Goal: Information Seeking & Learning: Learn about a topic

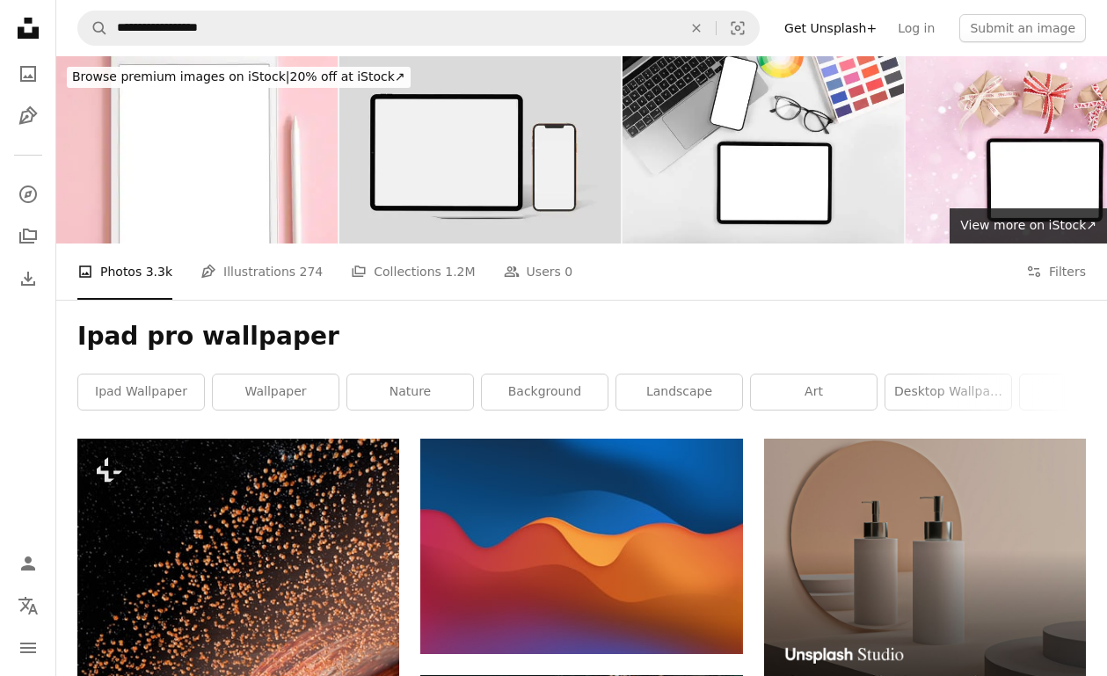
scroll to position [11723, 0]
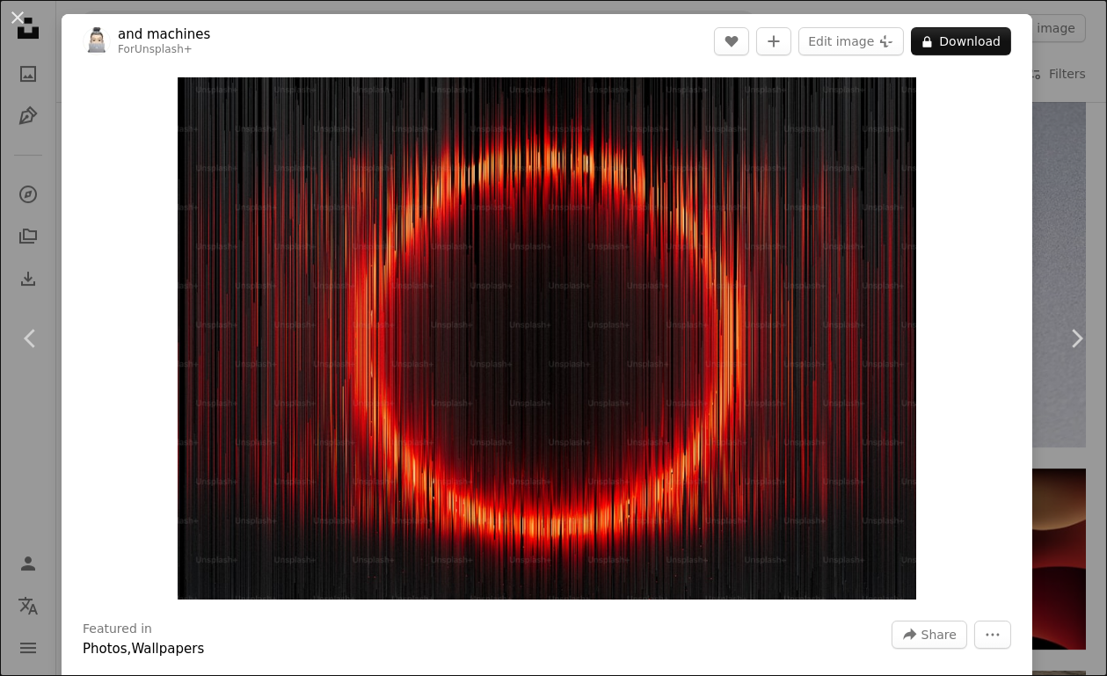
click at [7, 18] on button "An X shape" at bounding box center [17, 17] width 21 height 21
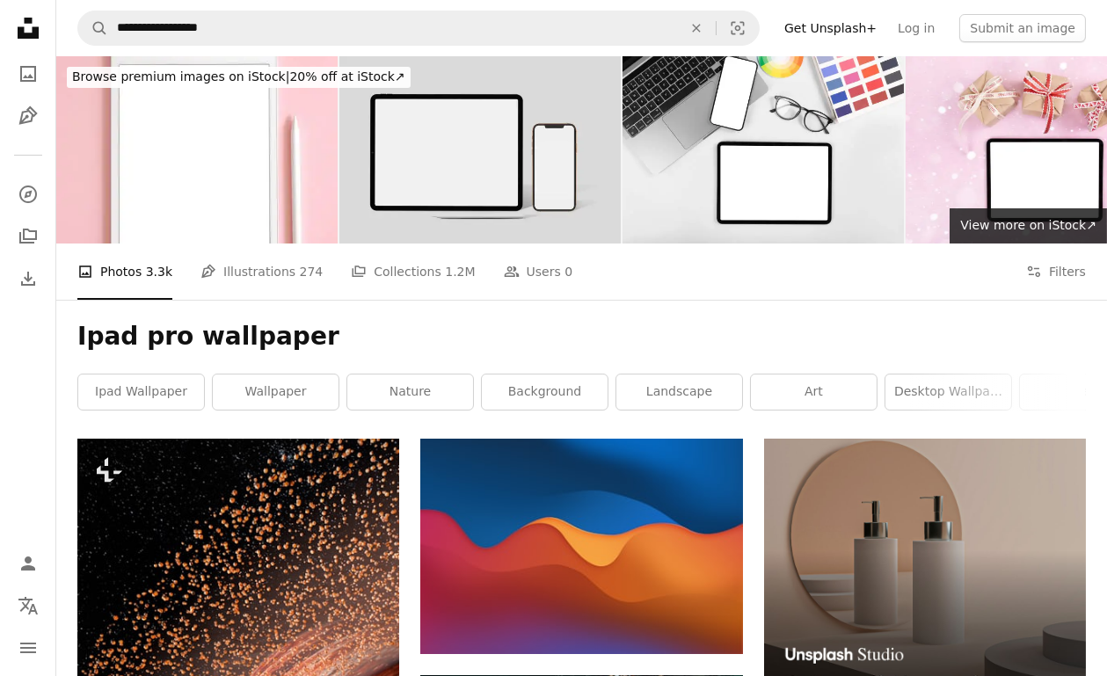
click at [519, 376] on link "background" at bounding box center [545, 391] width 126 height 35
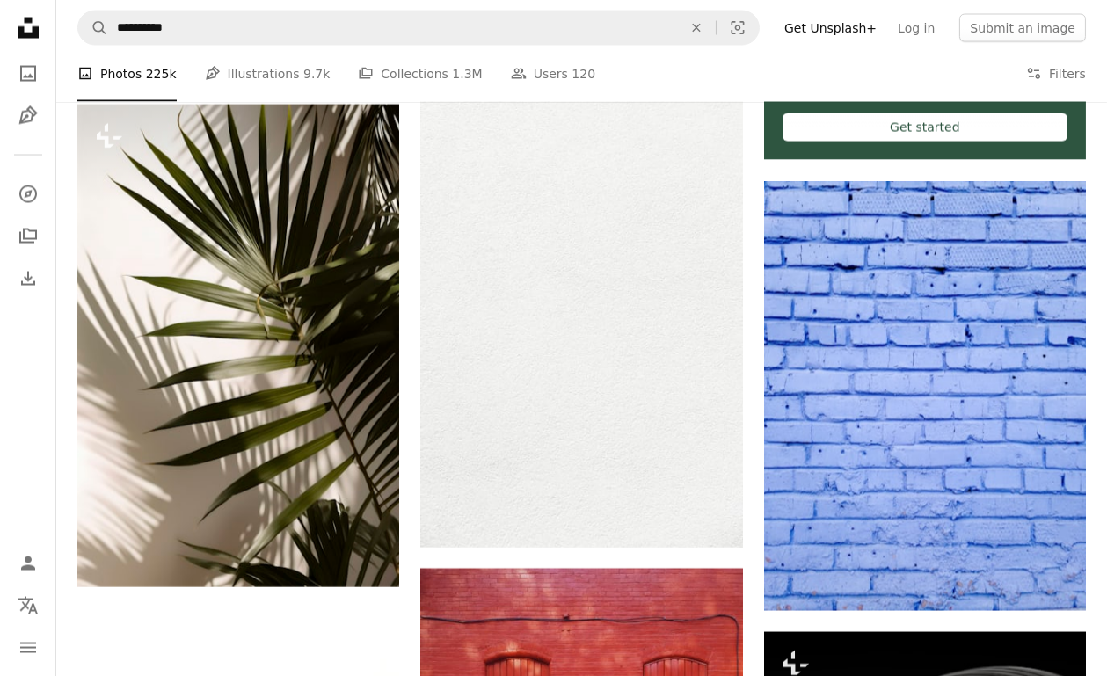
scroll to position [6102, 0]
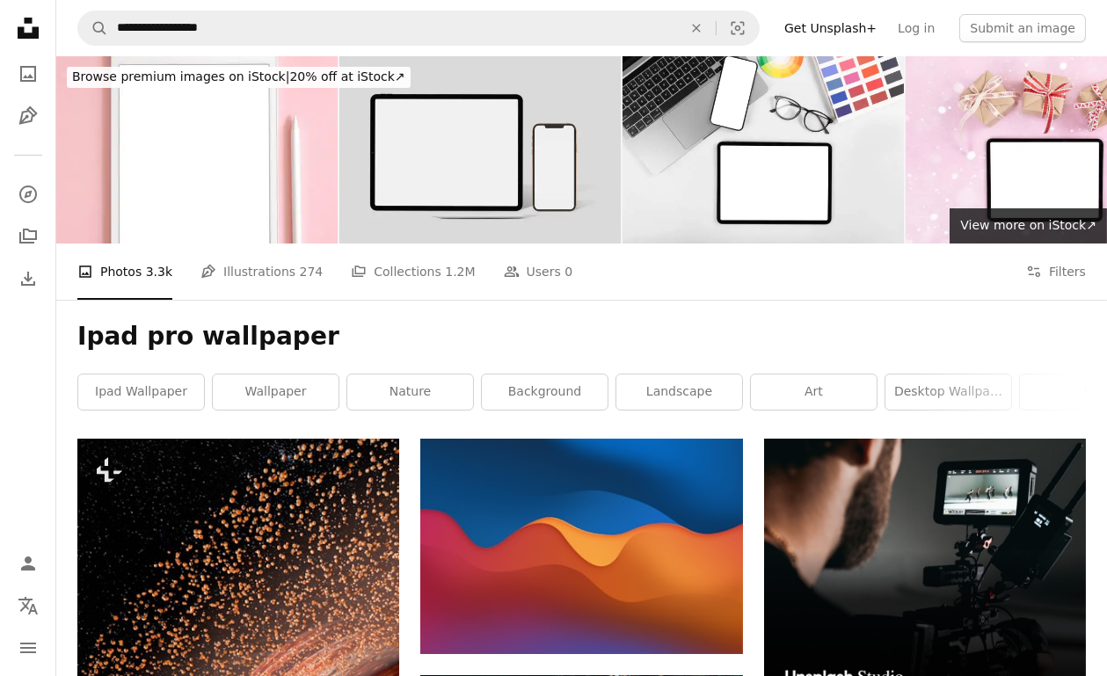
click at [122, 382] on link "ipad wallpaper" at bounding box center [141, 391] width 126 height 35
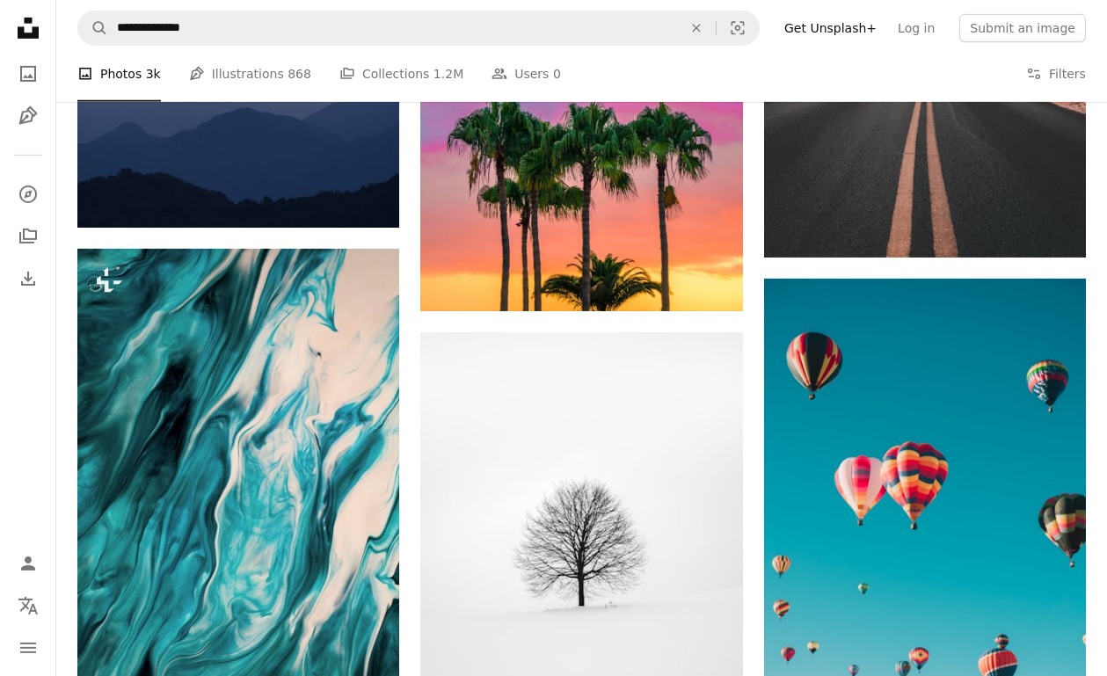
scroll to position [1581, 0]
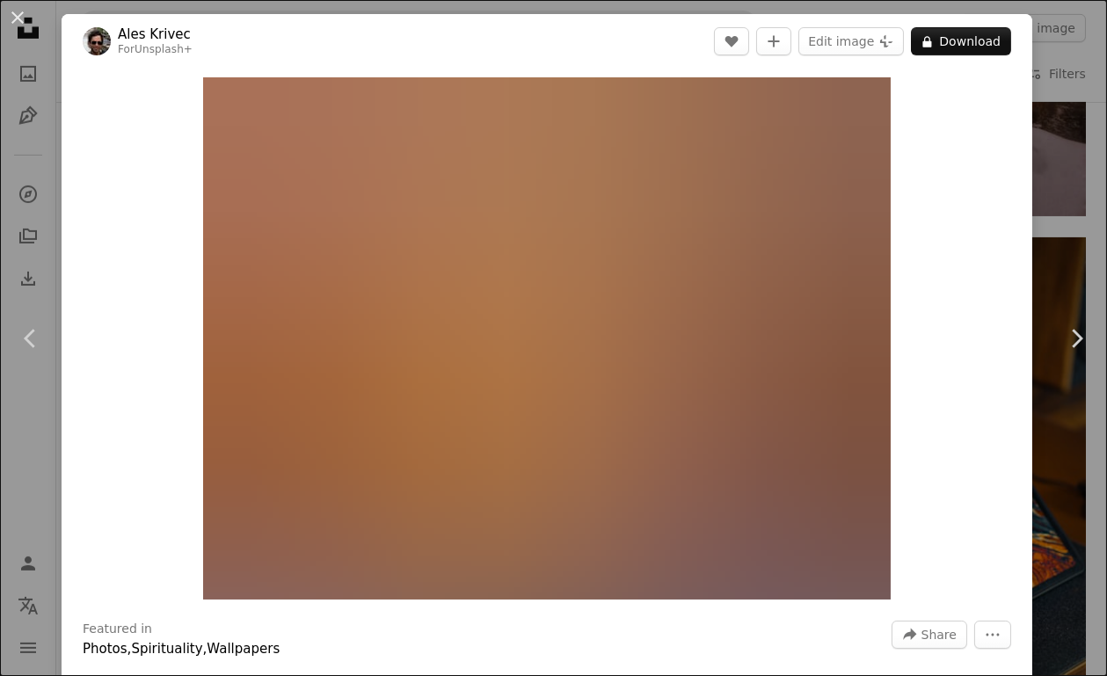
scroll to position [1666, 0]
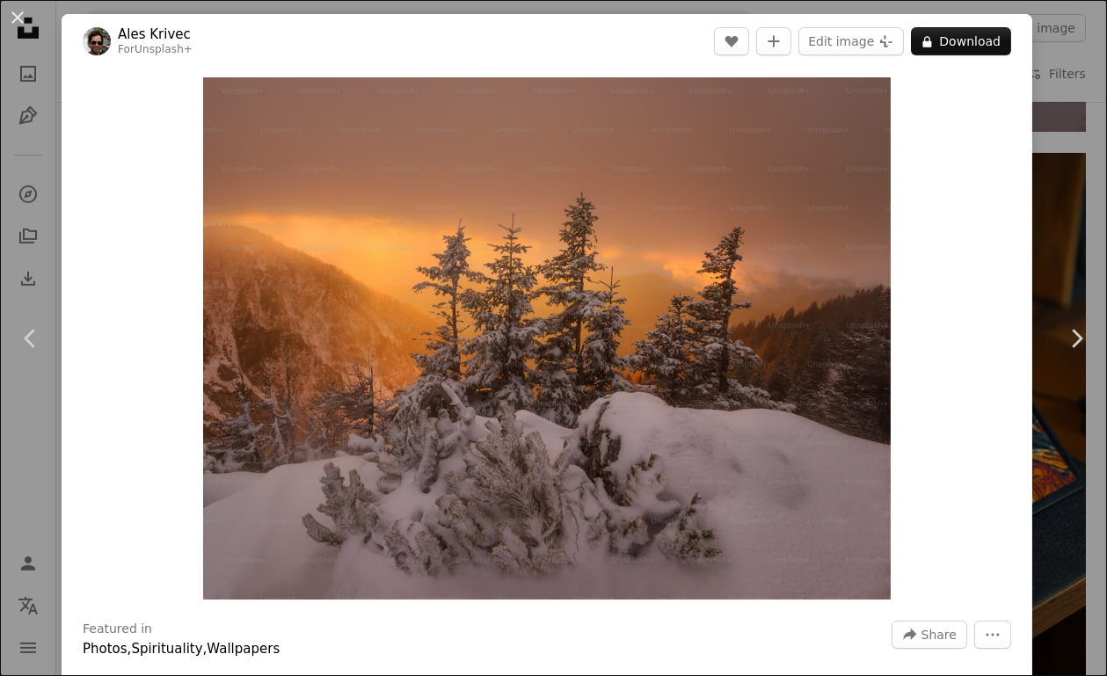
click at [23, 27] on button "An X shape" at bounding box center [17, 17] width 21 height 21
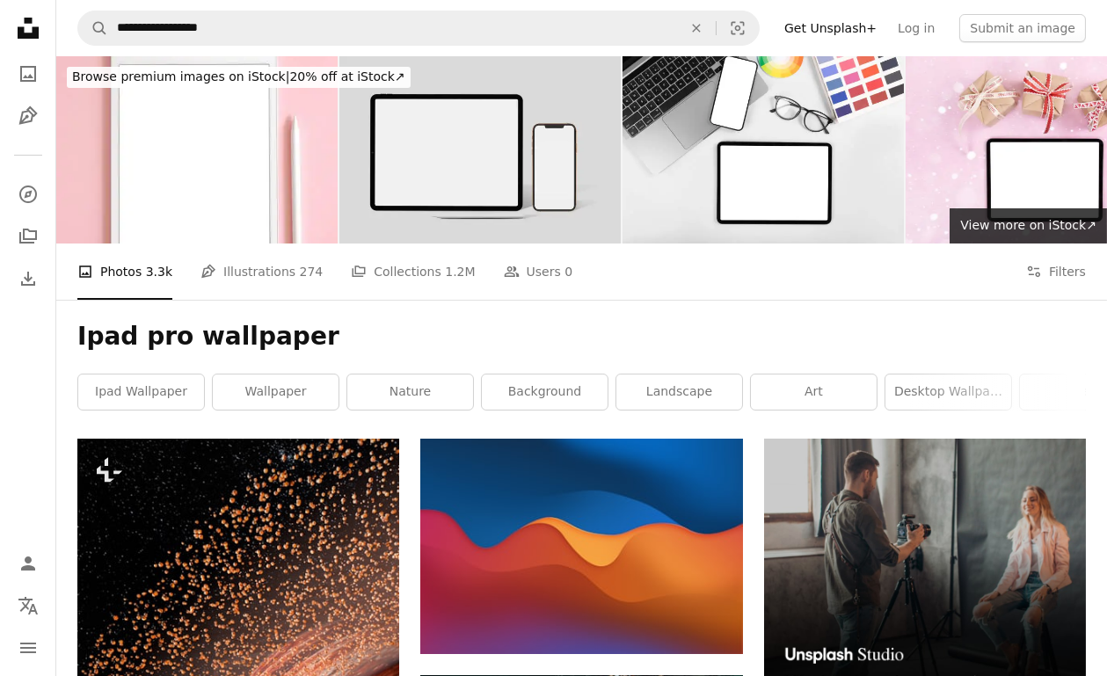
click at [289, 389] on link "wallpaper" at bounding box center [276, 391] width 126 height 35
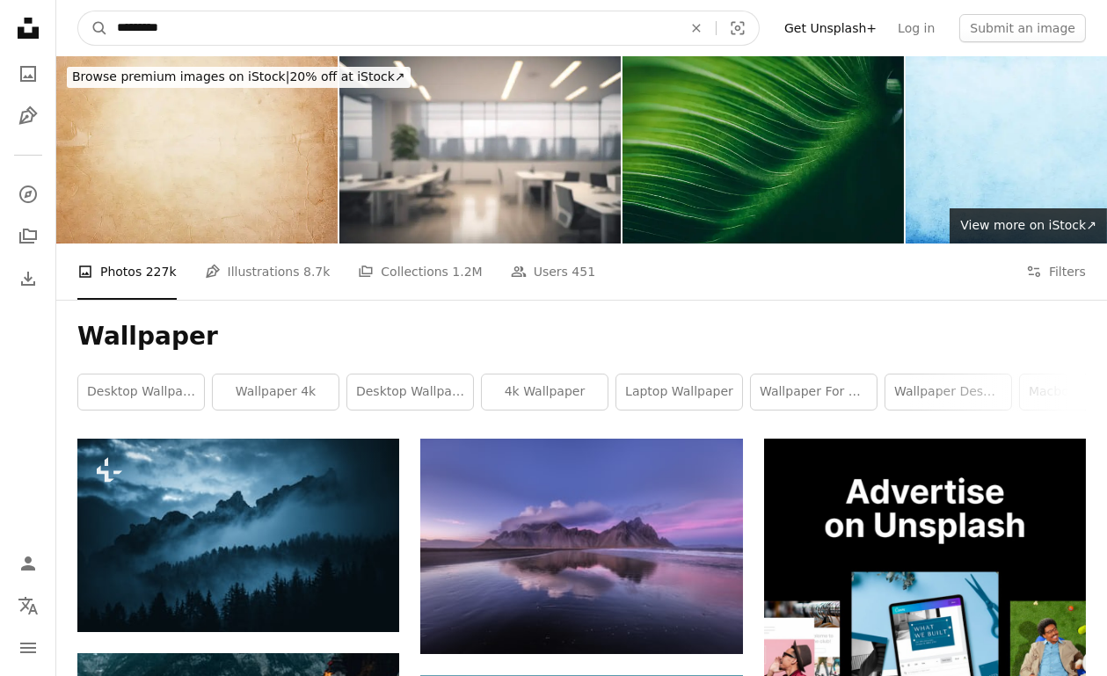
click at [713, 26] on icon "An X shape" at bounding box center [696, 28] width 39 height 14
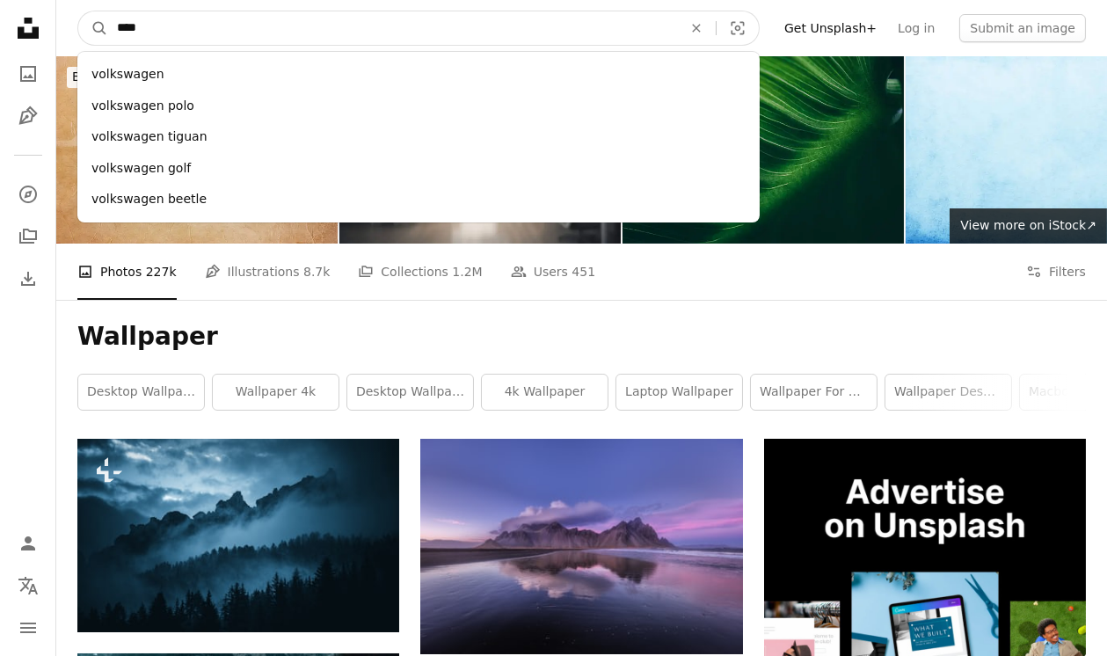
type input "*****"
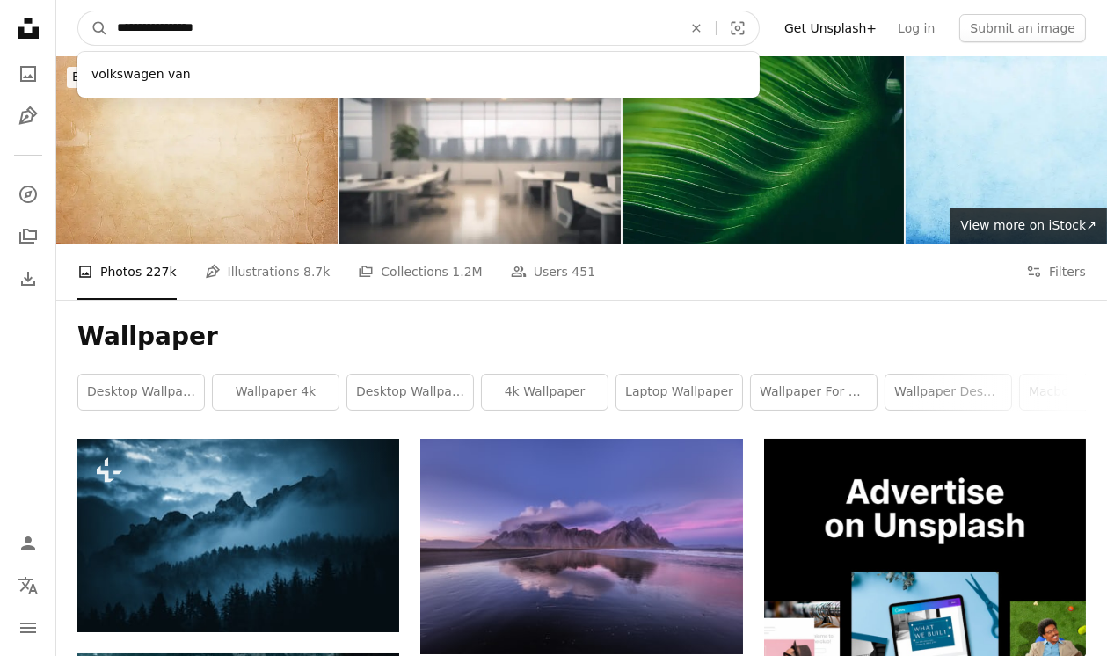
type input "**********"
click at [78, 11] on button "A magnifying glass" at bounding box center [93, 27] width 30 height 33
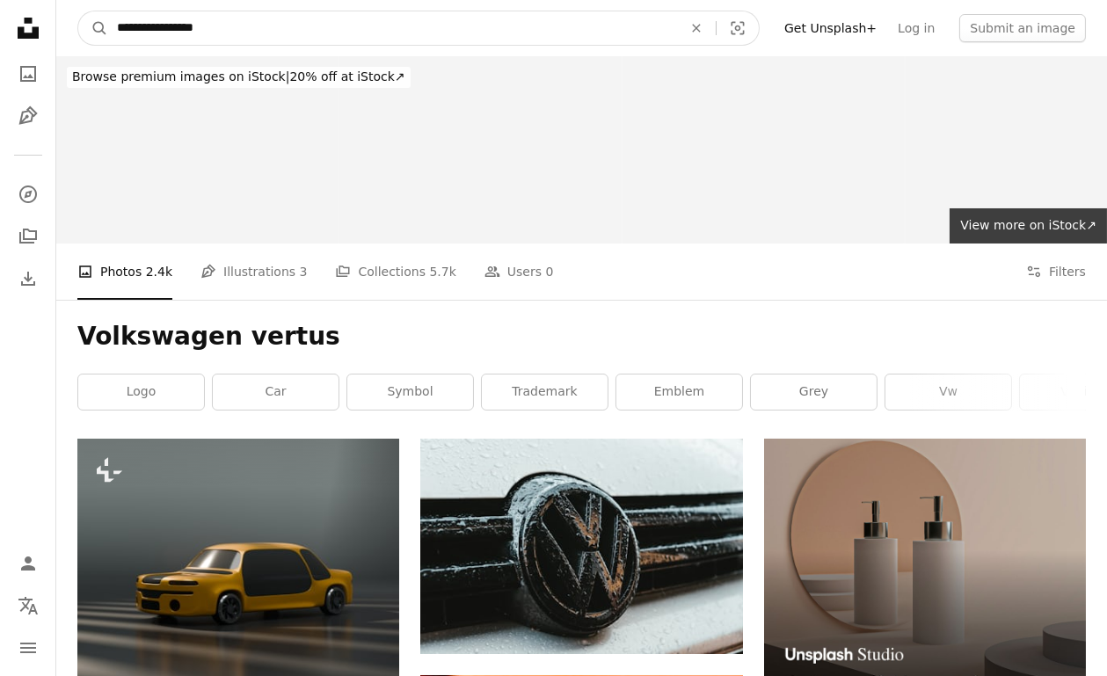
click at [445, 21] on input "**********" at bounding box center [392, 27] width 569 height 33
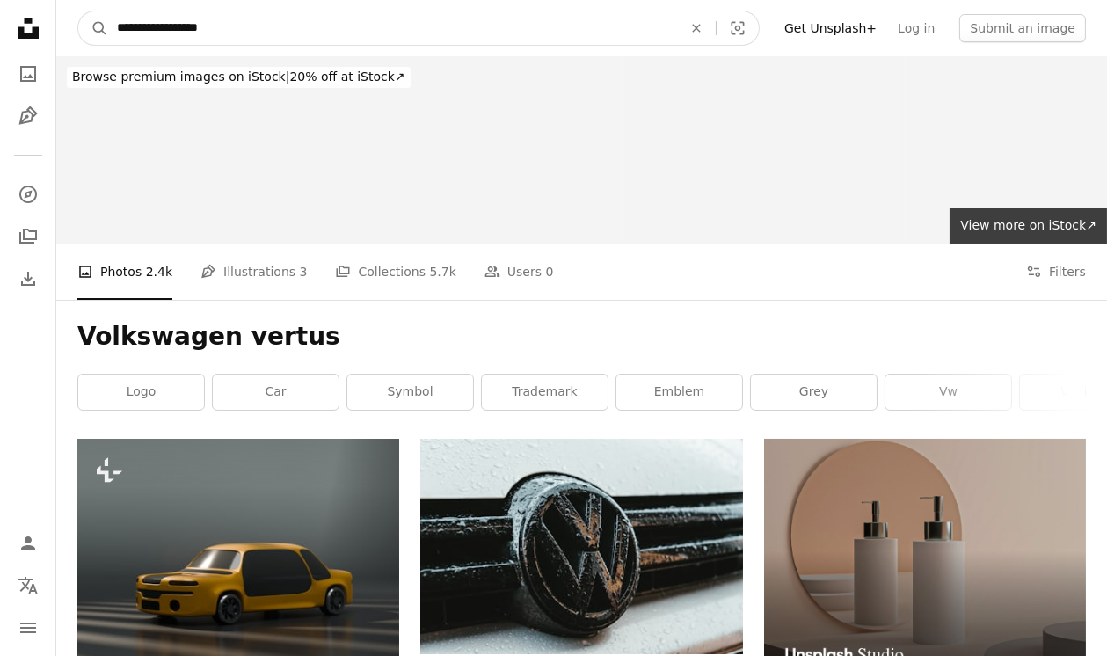
type input "**********"
click at [78, 11] on button "A magnifying glass" at bounding box center [93, 27] width 30 height 33
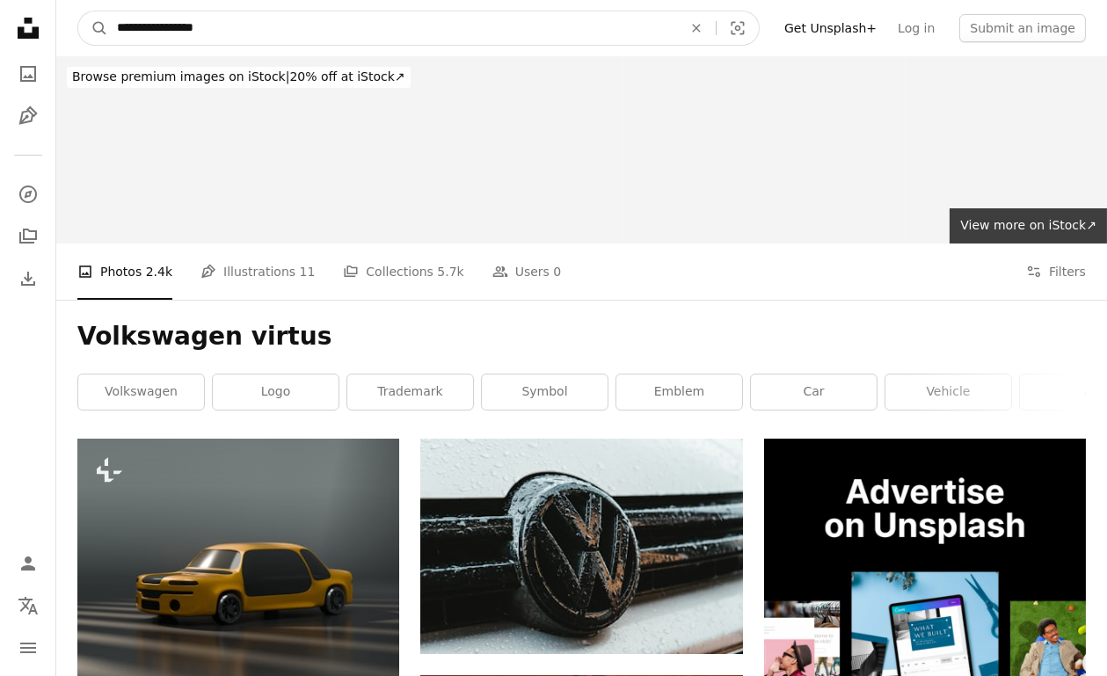
click at [221, 25] on input "**********" at bounding box center [392, 27] width 569 height 33
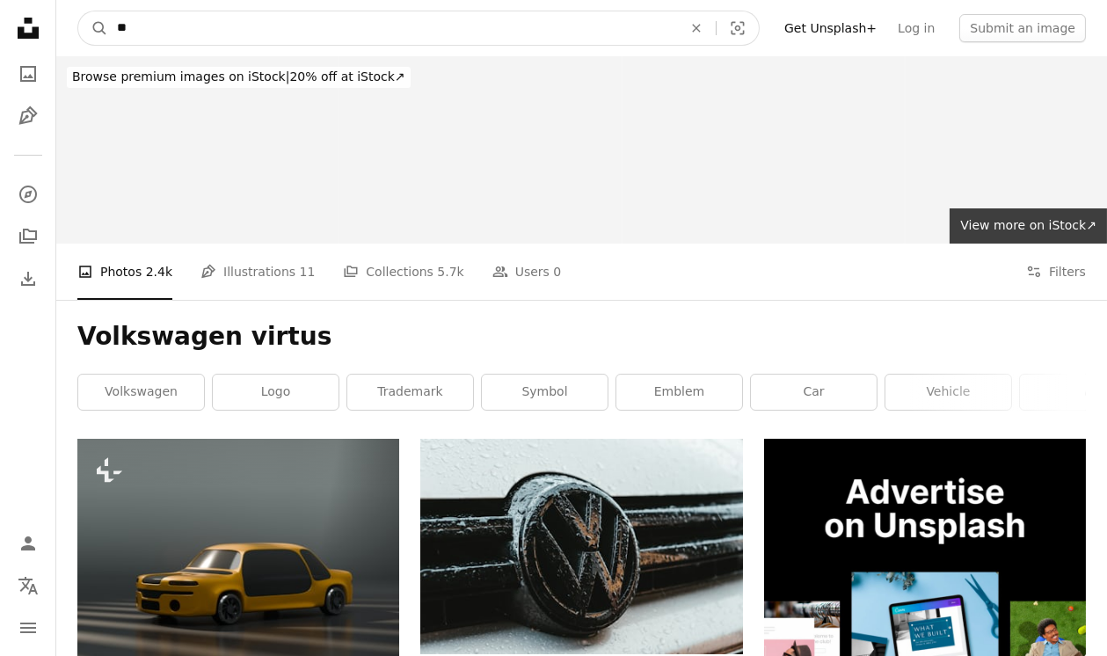
type input "*"
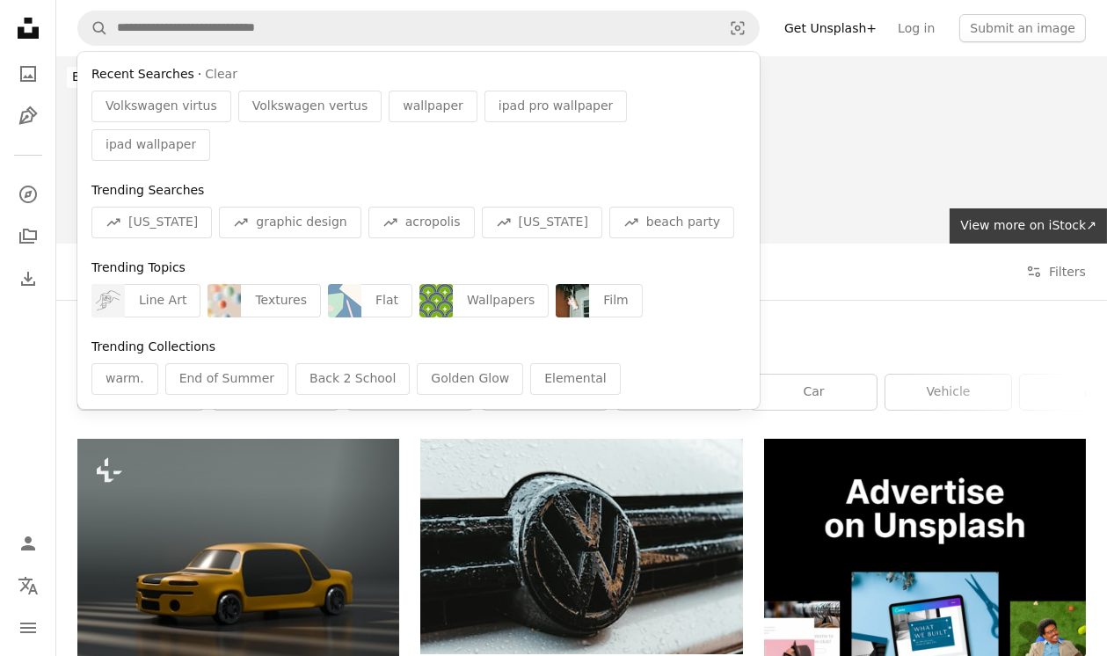
click at [136, 113] on span "Volkswagen virtus" at bounding box center [161, 107] width 112 height 18
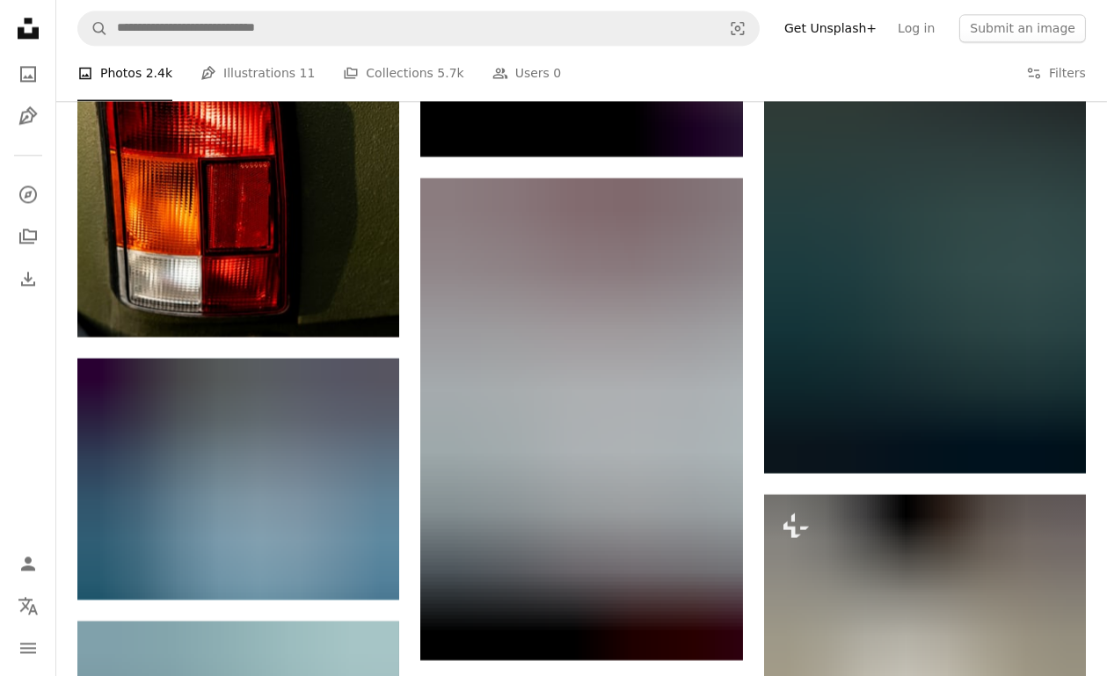
scroll to position [8173, 0]
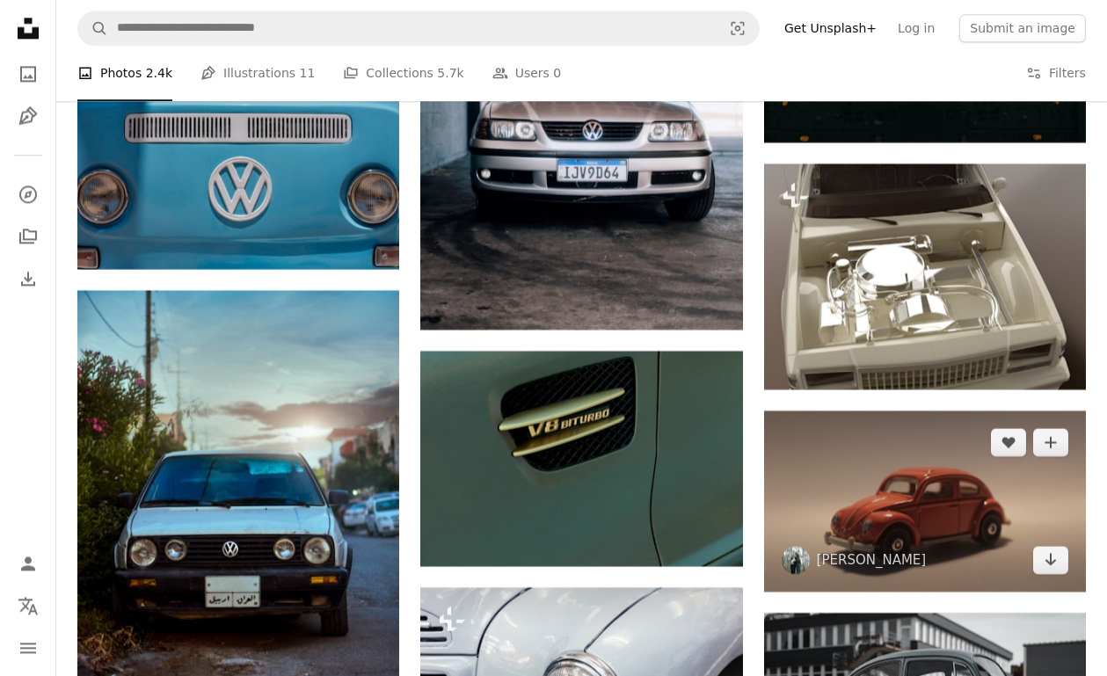
click at [1064, 504] on img at bounding box center [925, 500] width 322 height 181
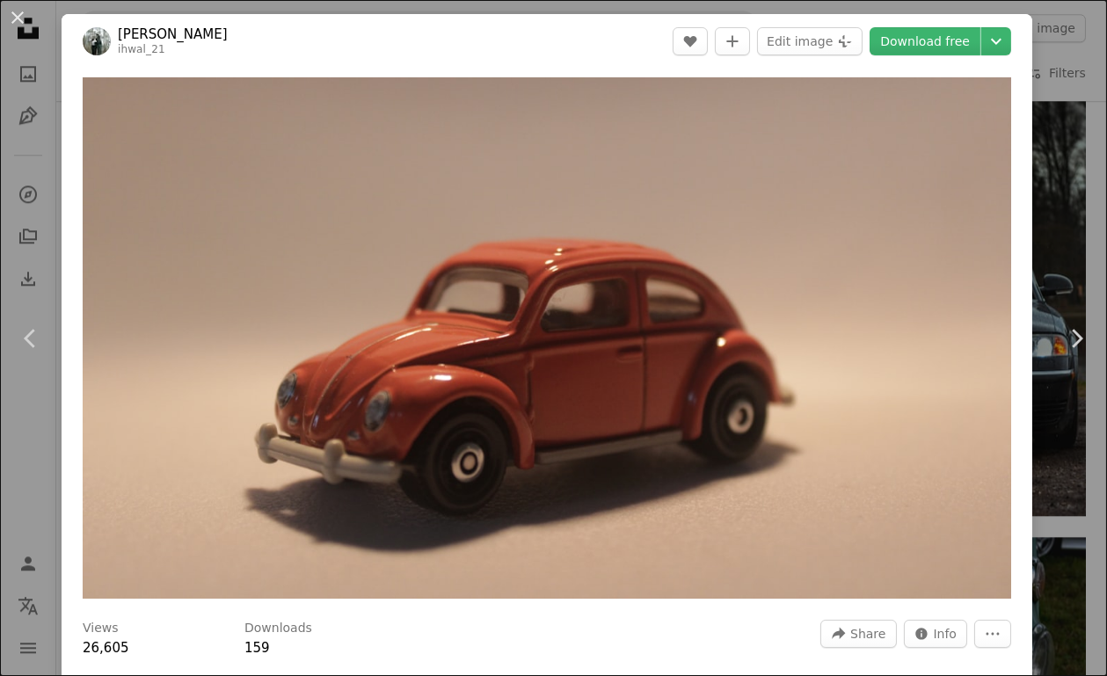
click at [28, 28] on button "An X shape" at bounding box center [17, 17] width 21 height 21
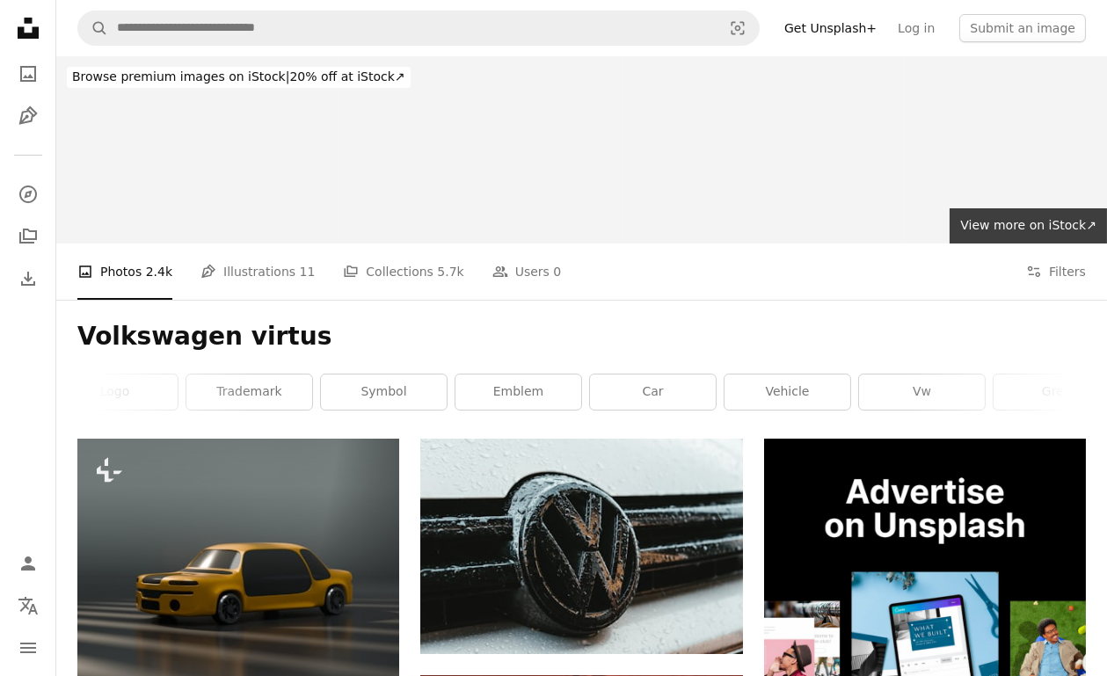
scroll to position [0, 163]
click at [651, 393] on link "car" at bounding box center [650, 391] width 126 height 35
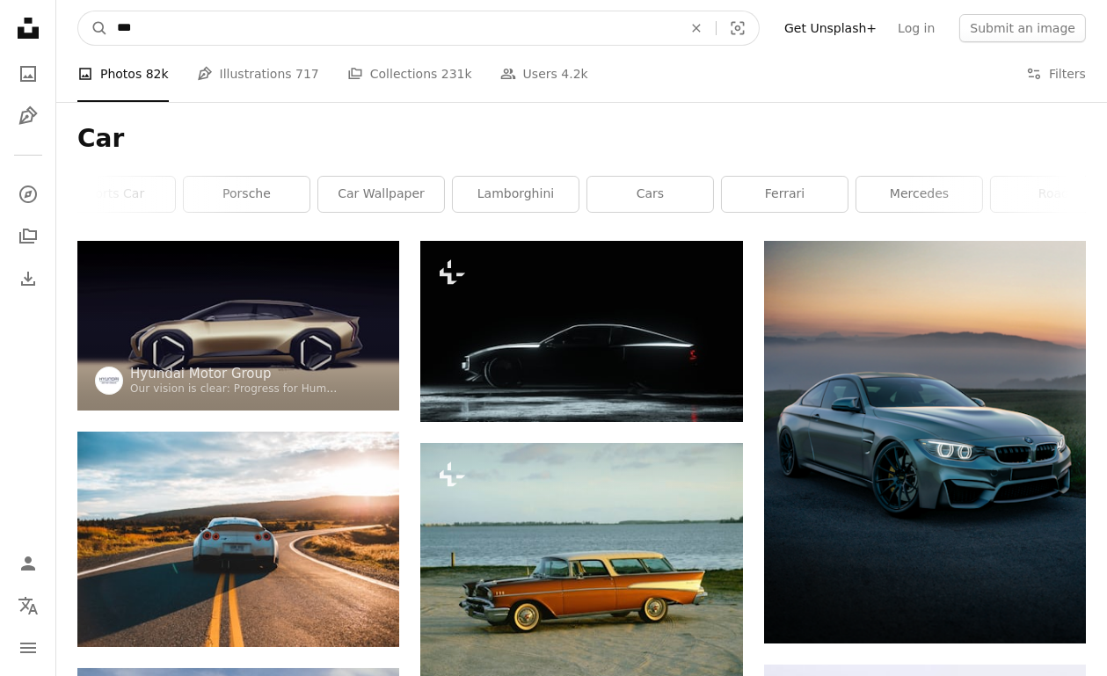
click at [715, 21] on icon "An X shape" at bounding box center [696, 28] width 39 height 14
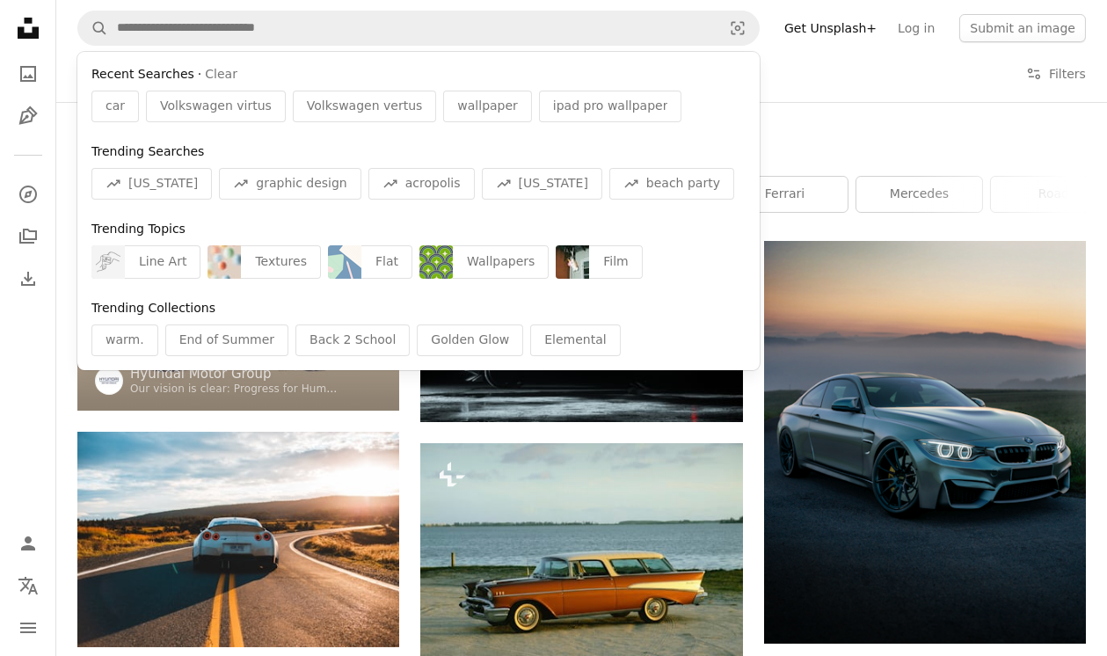
click at [476, 266] on div "Wallpapers" at bounding box center [501, 261] width 96 height 33
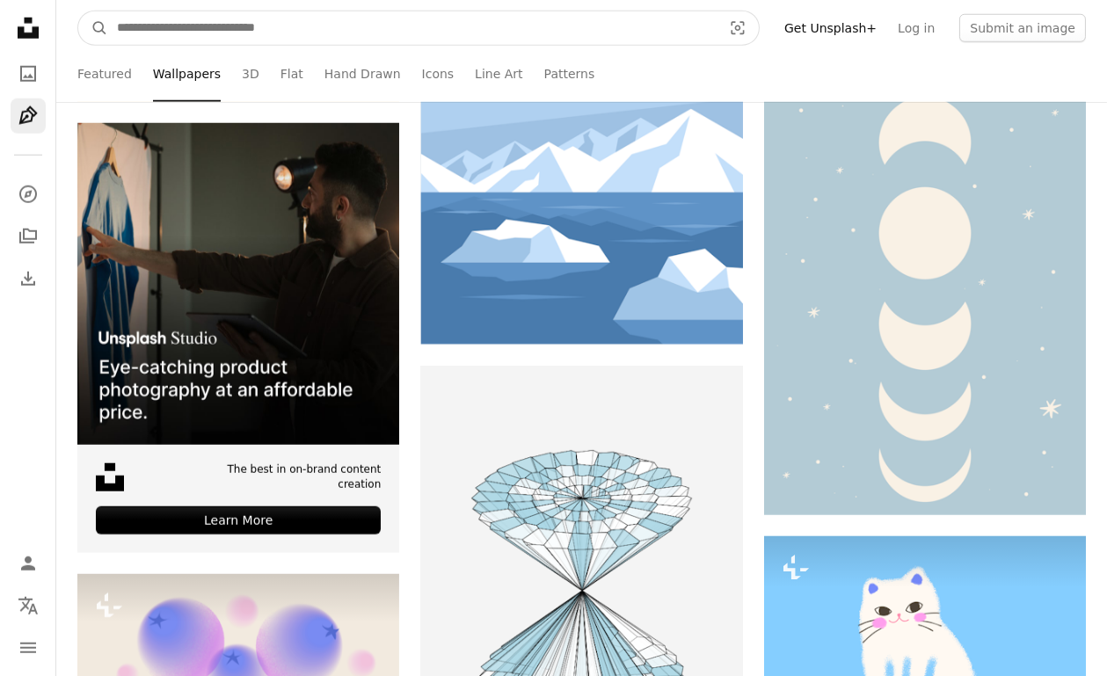
click at [694, 30] on input "Find visuals sitewide" at bounding box center [412, 27] width 608 height 33
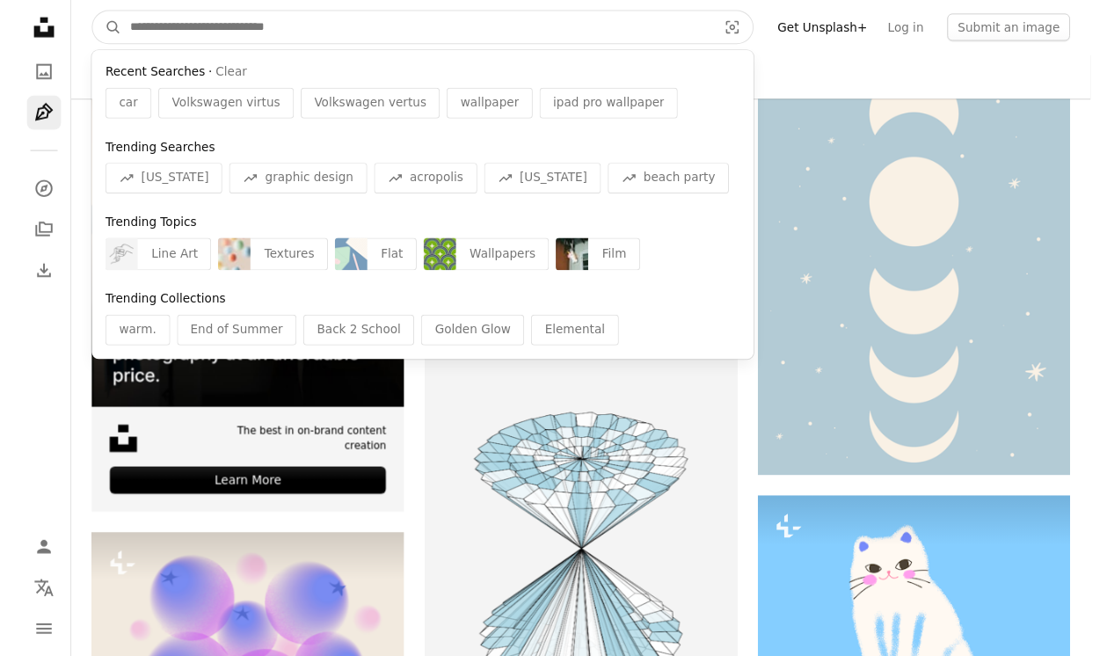
scroll to position [3435, 0]
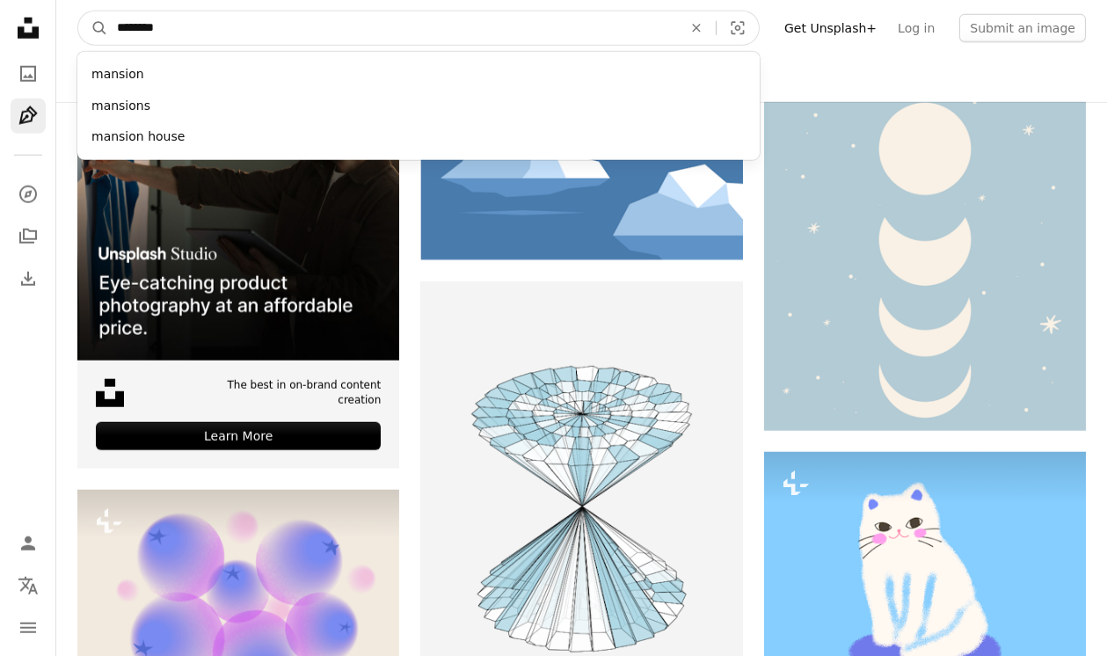
type input "*******"
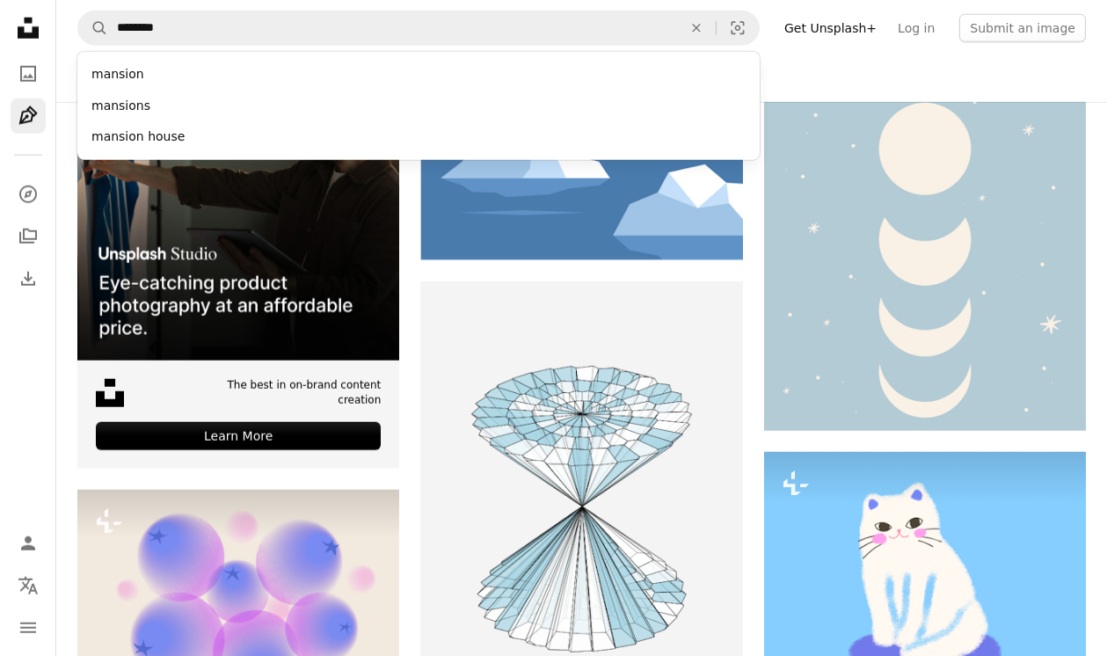
click at [725, 134] on div "mansion house" at bounding box center [418, 137] width 682 height 32
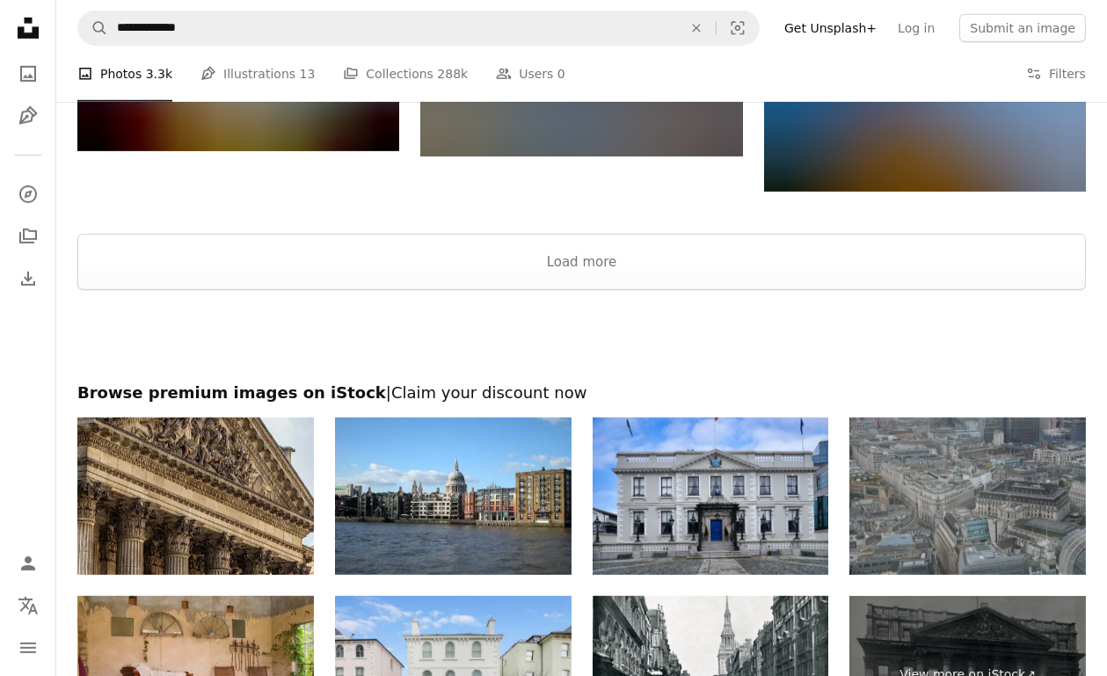
scroll to position [2076, 0]
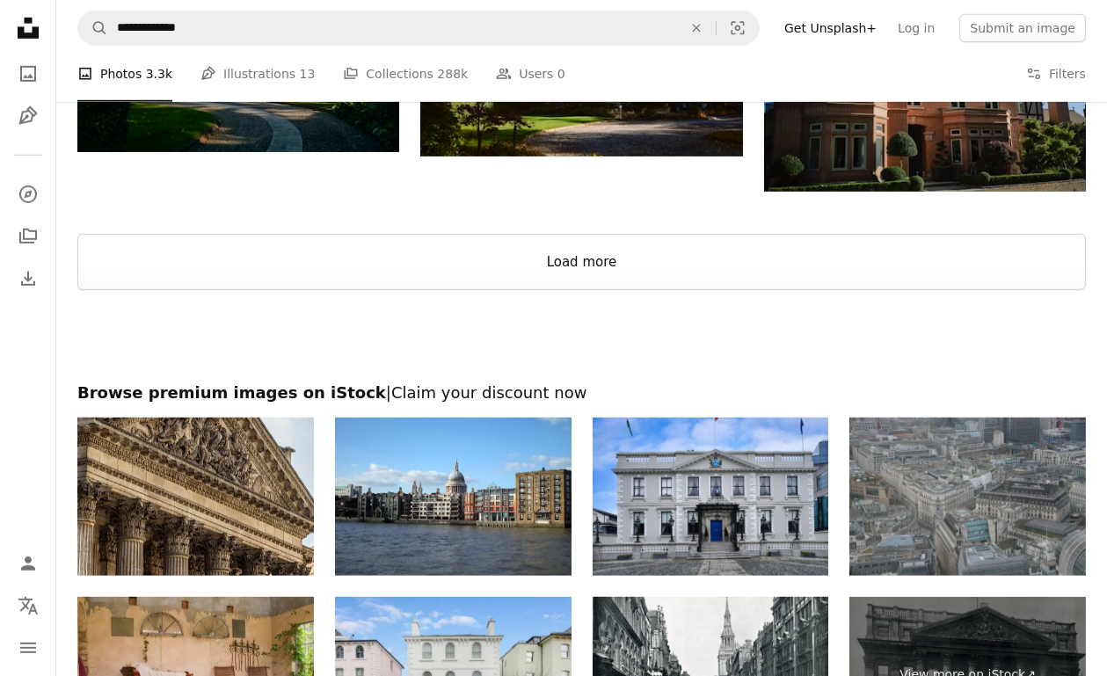
click at [1028, 290] on button "Load more" at bounding box center [581, 262] width 1008 height 56
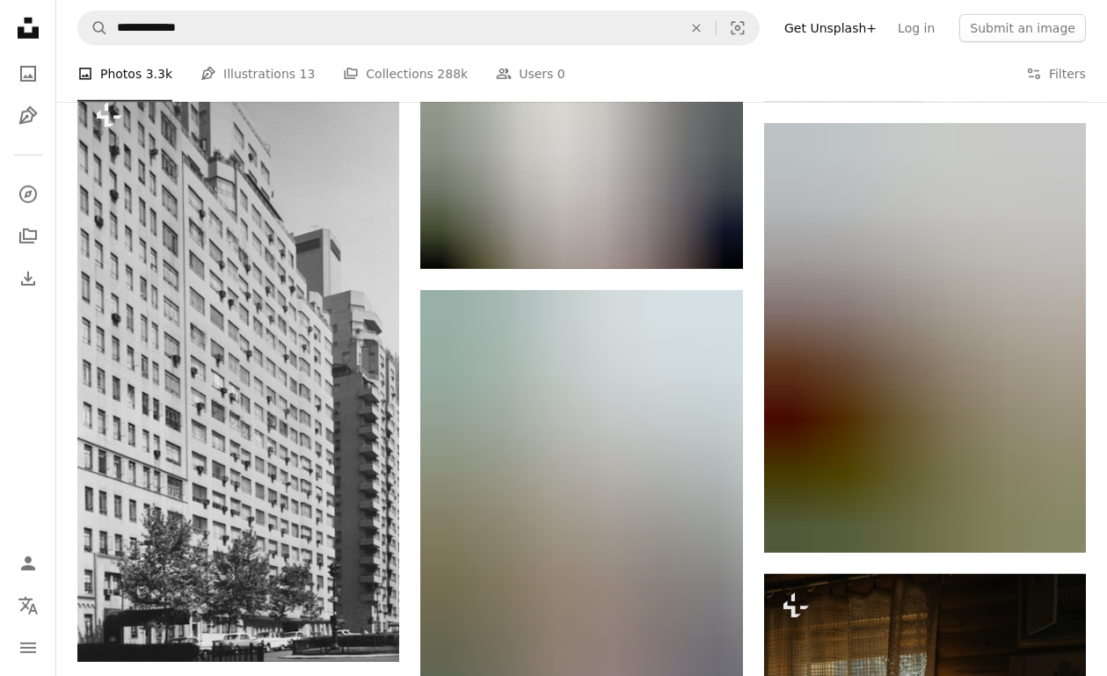
scroll to position [2180, 0]
